Goal: Task Accomplishment & Management: Complete application form

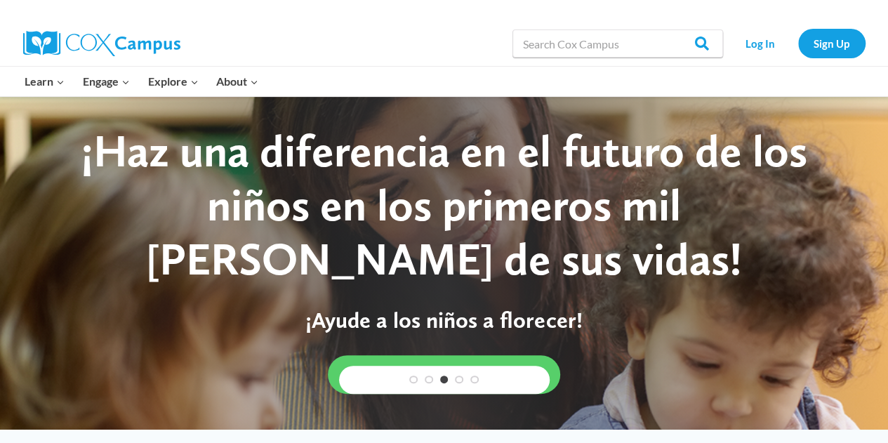
scroll to position [281, 0]
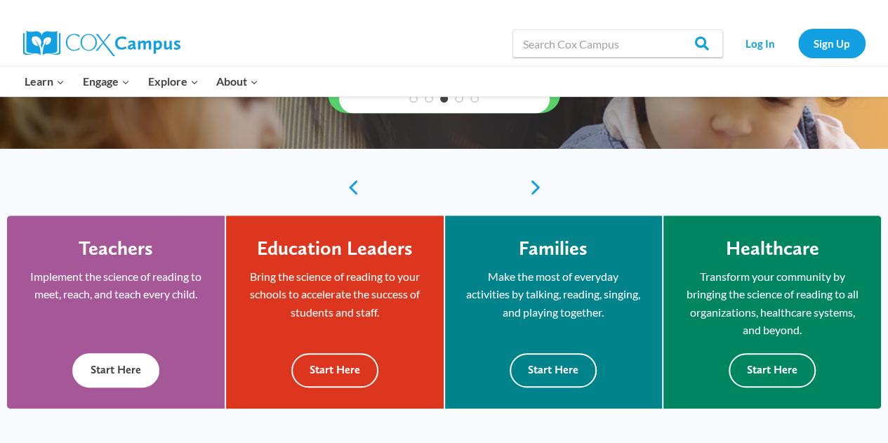
click at [105, 372] on button "Start Here" at bounding box center [115, 370] width 87 height 34
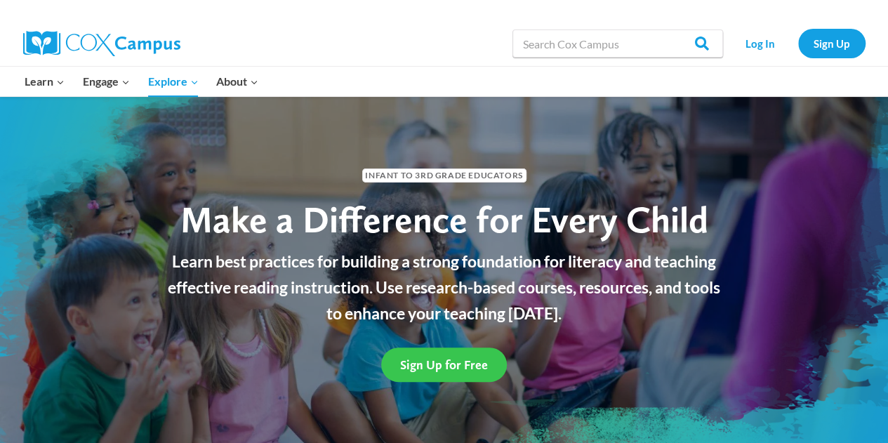
click at [423, 369] on span "Sign Up for Free" at bounding box center [444, 365] width 88 height 15
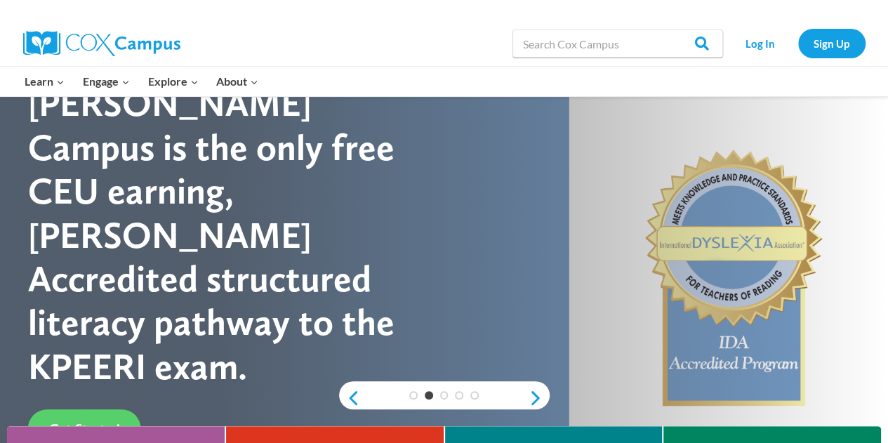
scroll to position [281, 0]
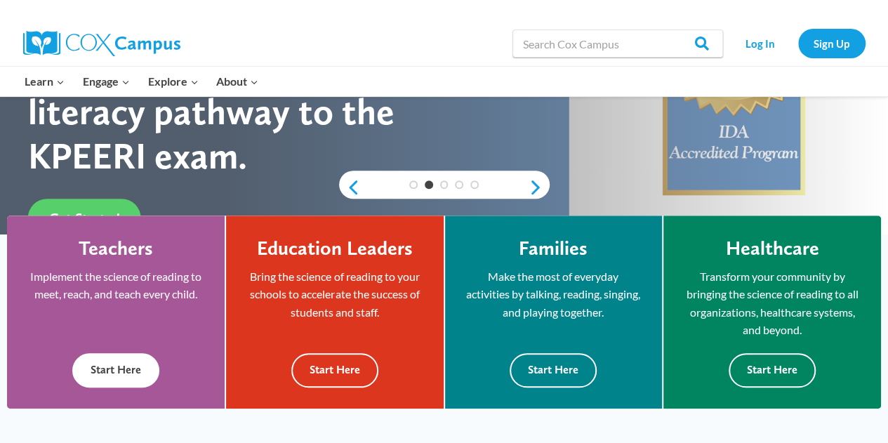
click at [129, 374] on button "Start Here" at bounding box center [115, 370] width 87 height 34
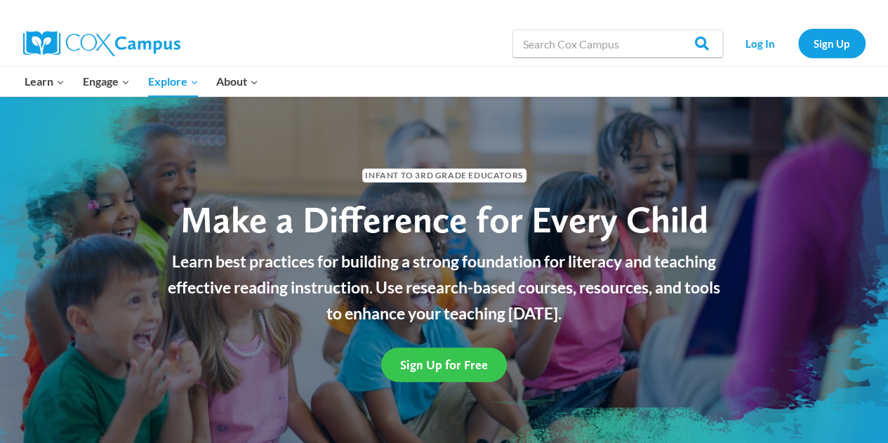
click at [457, 367] on span "Sign Up for Free" at bounding box center [444, 365] width 88 height 15
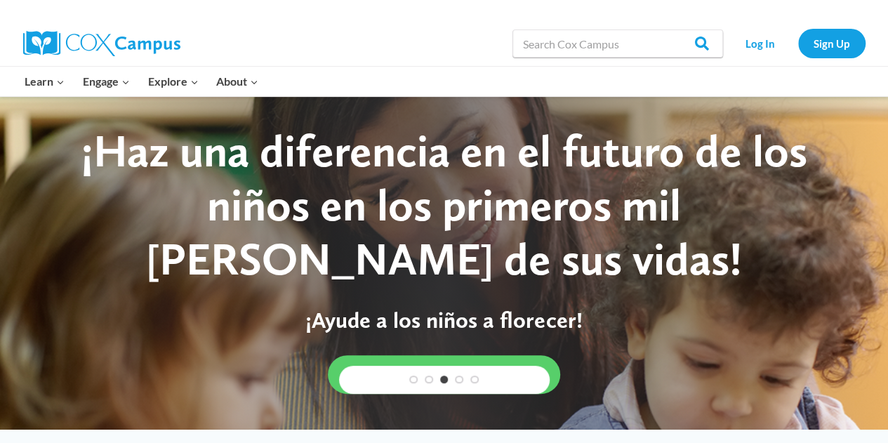
scroll to position [70, 0]
